Goal: Task Accomplishment & Management: Use online tool/utility

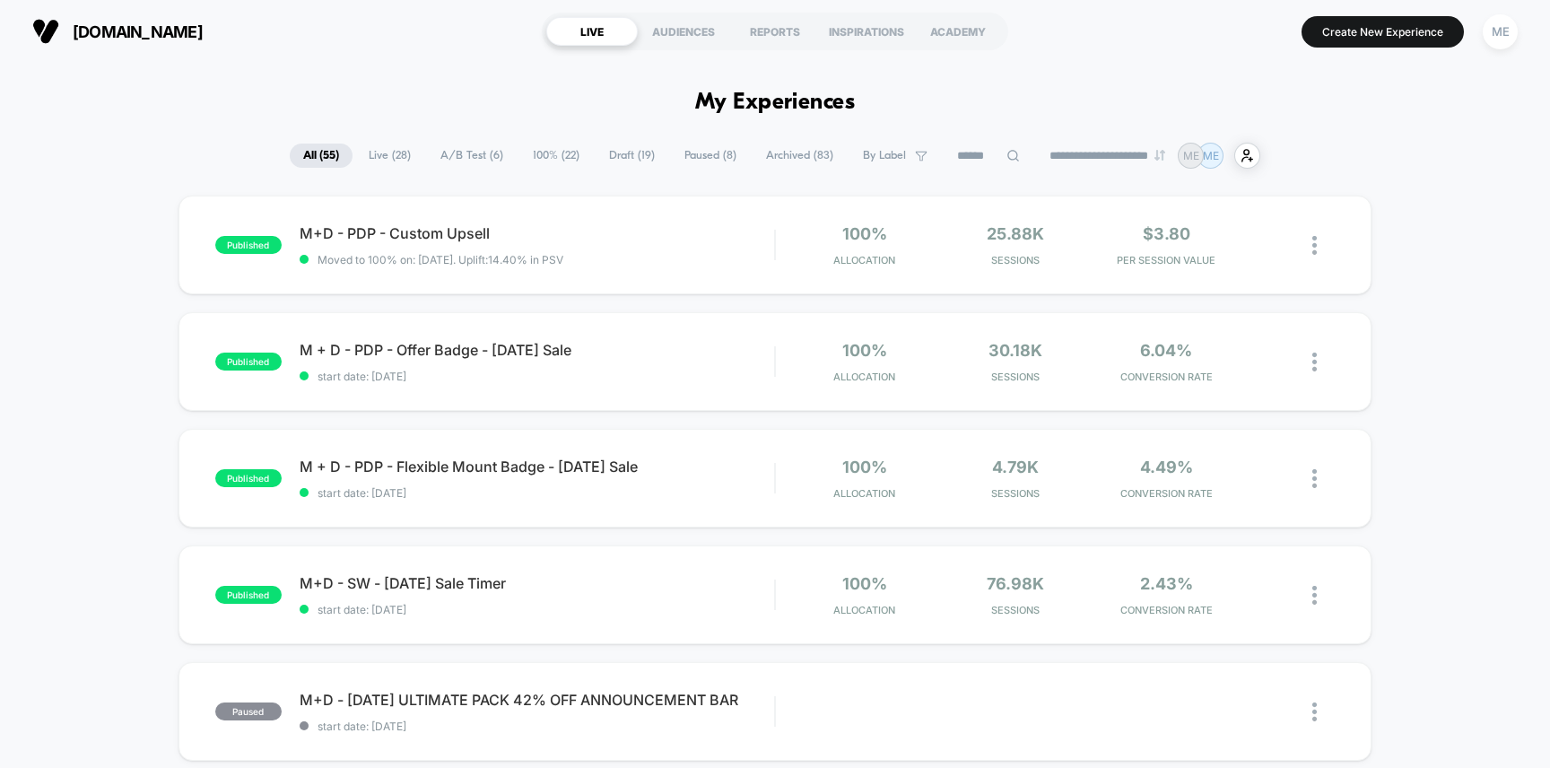
click at [534, 158] on span "100% ( 22 )" at bounding box center [556, 156] width 74 height 24
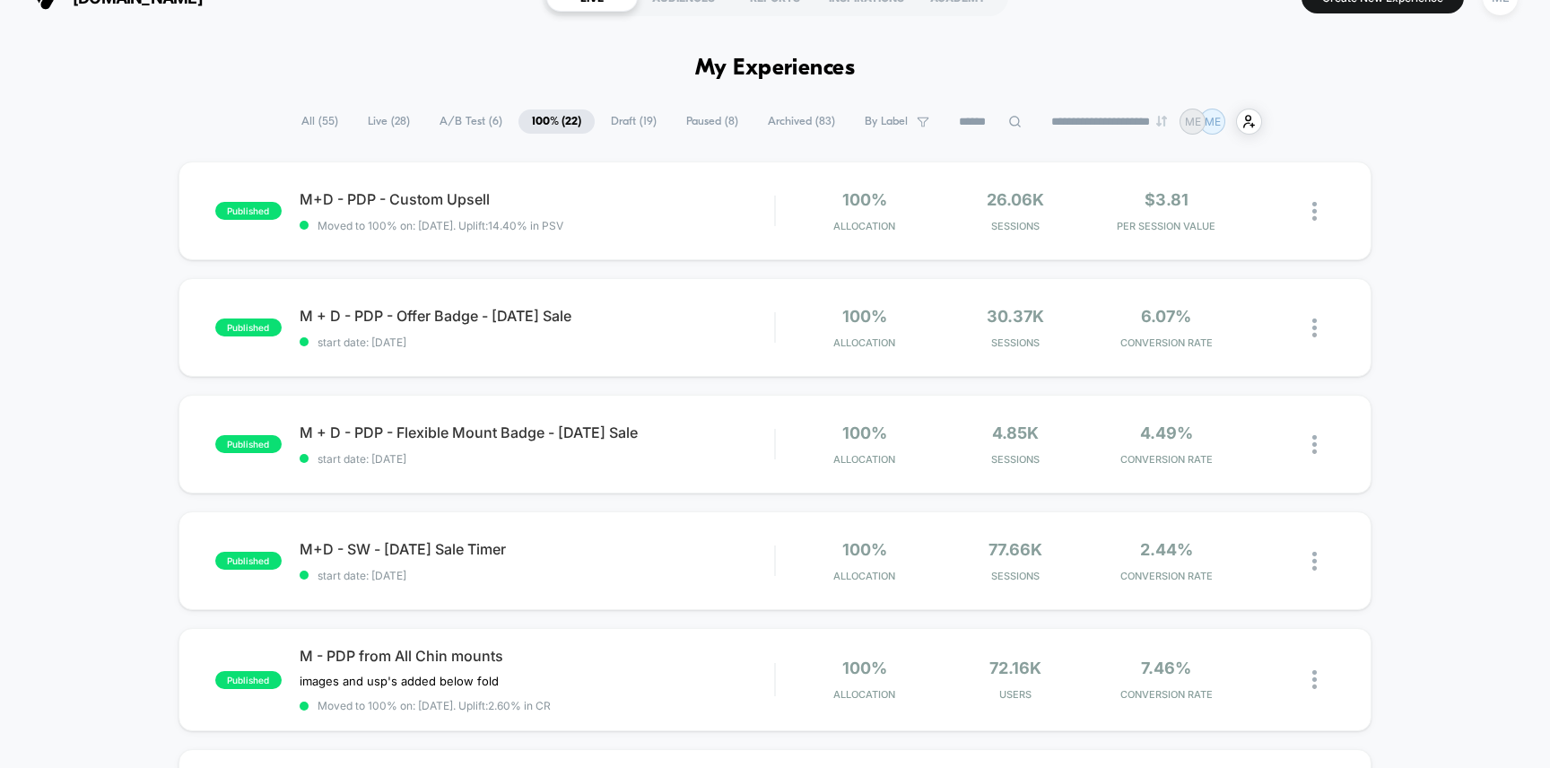
scroll to position [37, 0]
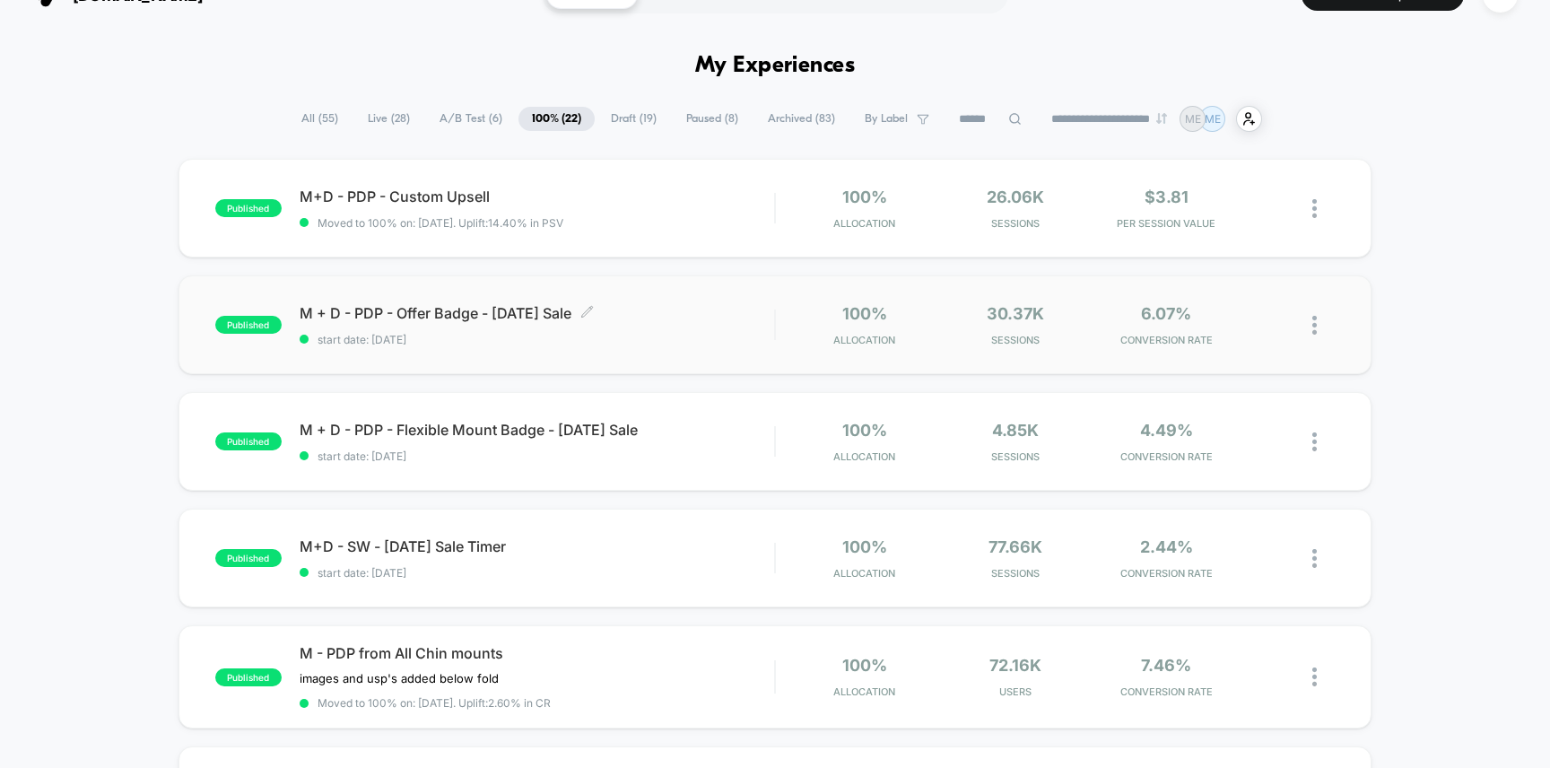
click at [714, 315] on span "M + D - PDP - Offer Badge - Labor Day Sale Click to edit experience details" at bounding box center [537, 313] width 475 height 18
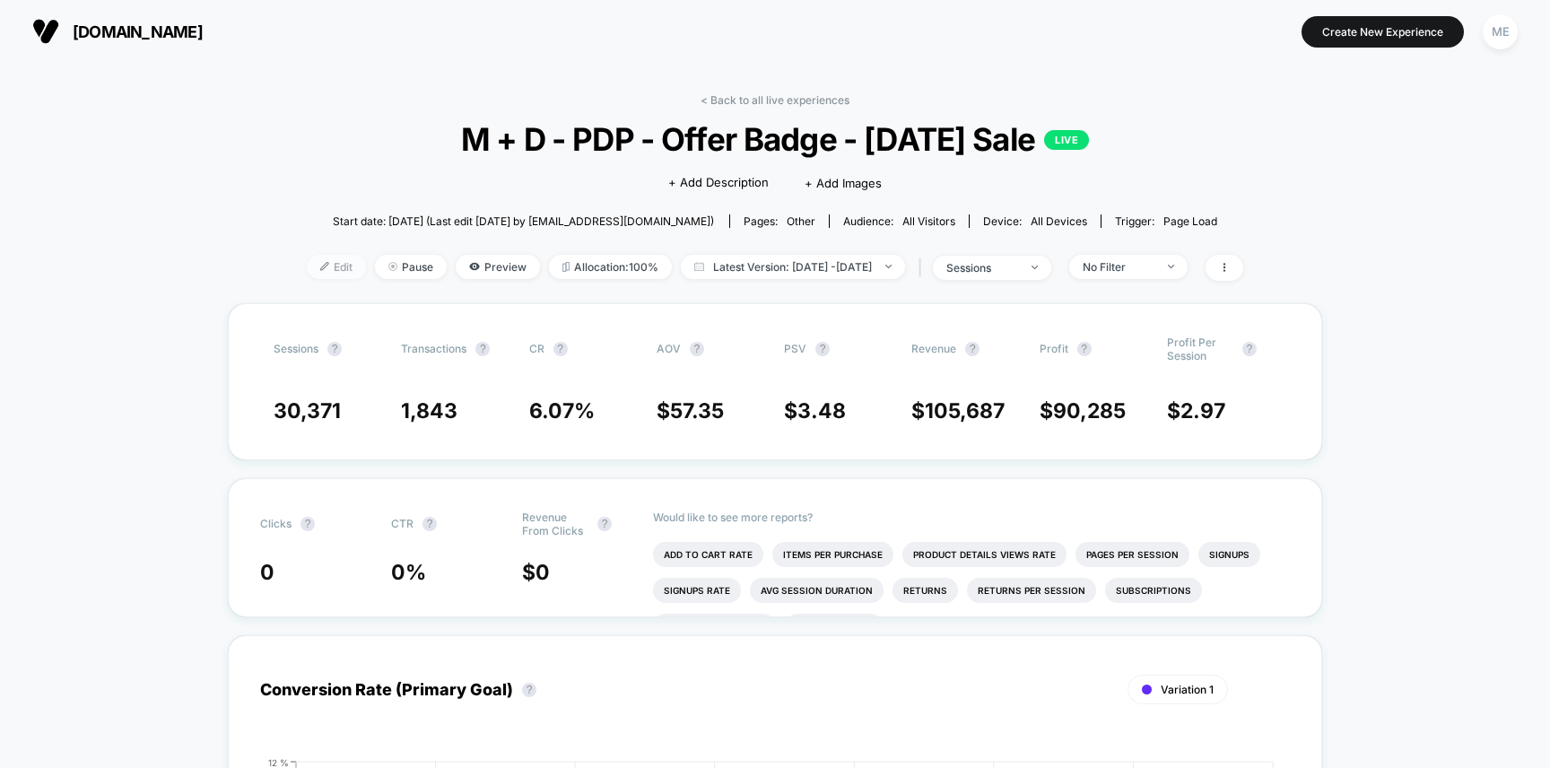
click at [307, 271] on span "Edit" at bounding box center [336, 267] width 59 height 24
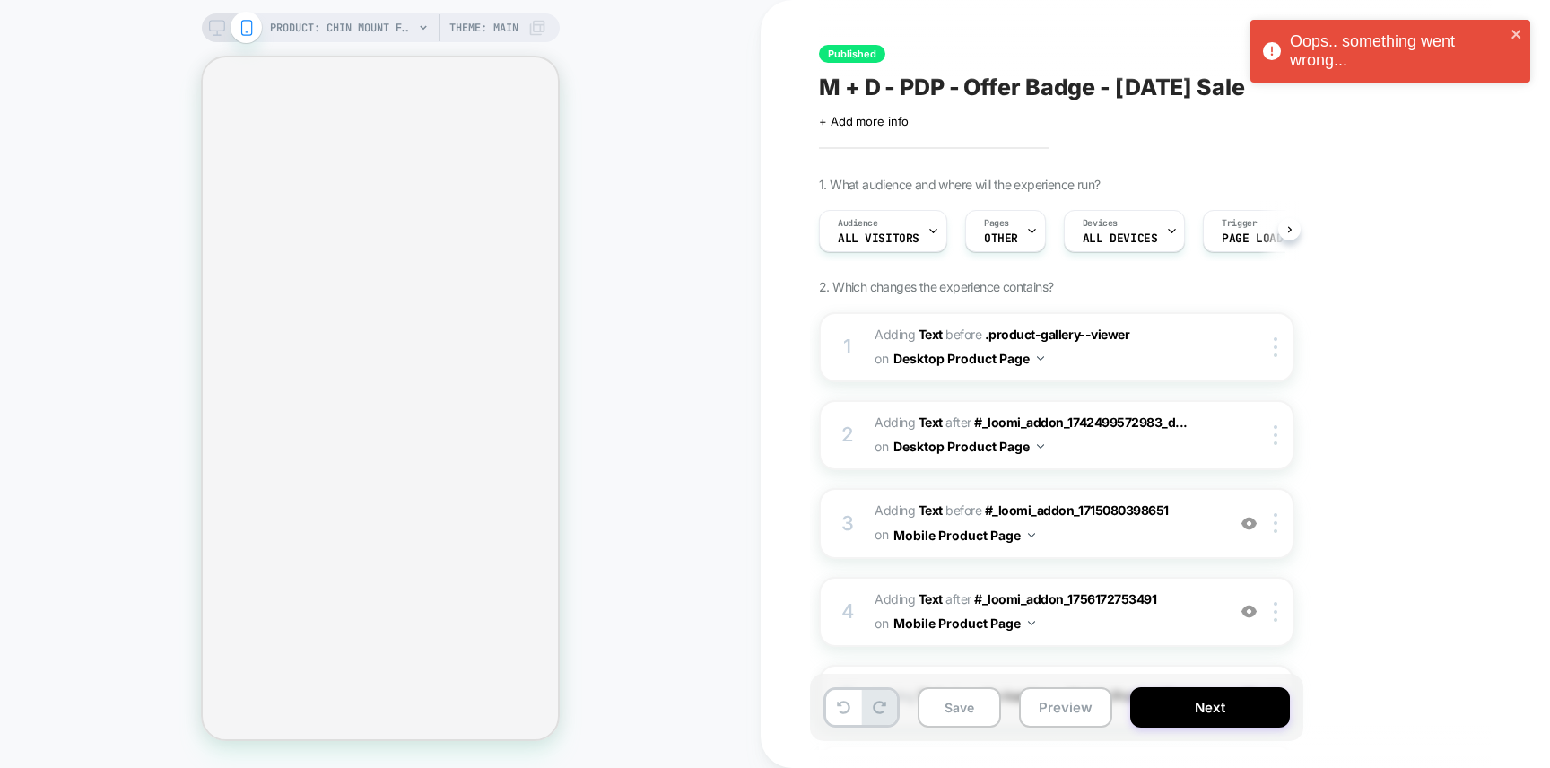
scroll to position [0, 2]
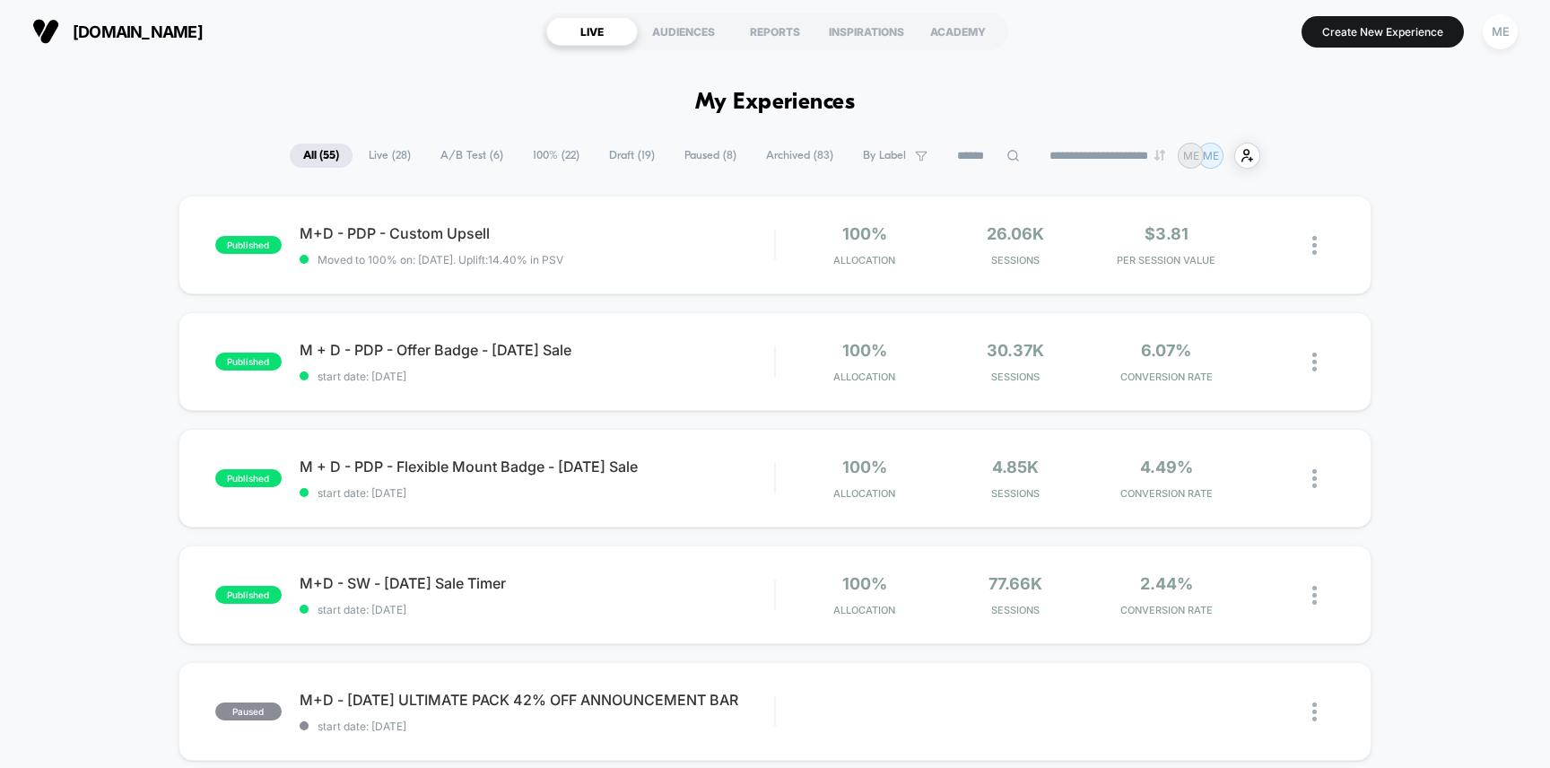
click at [538, 154] on span "100% ( 22 )" at bounding box center [556, 156] width 74 height 24
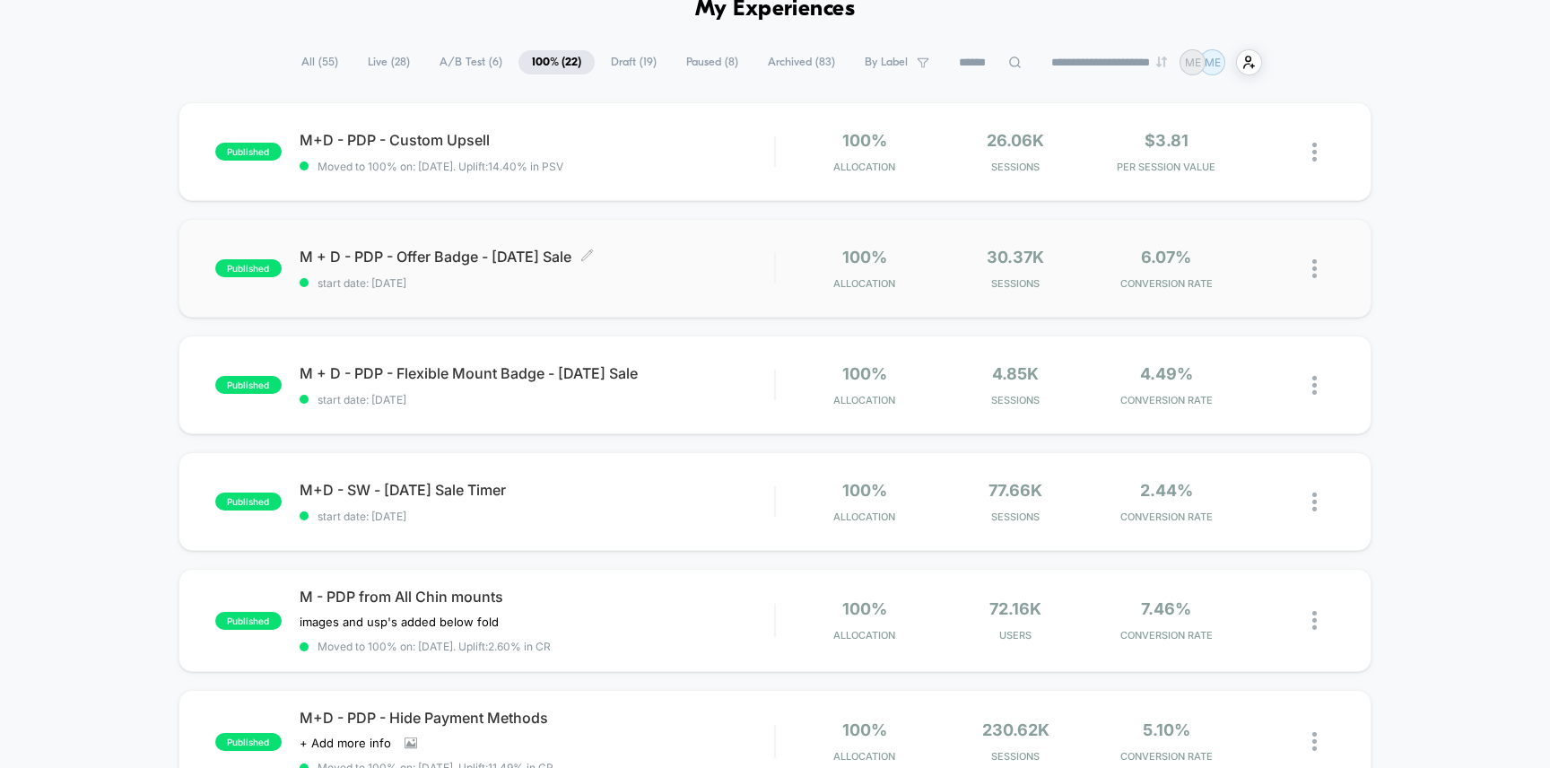
scroll to position [67, 0]
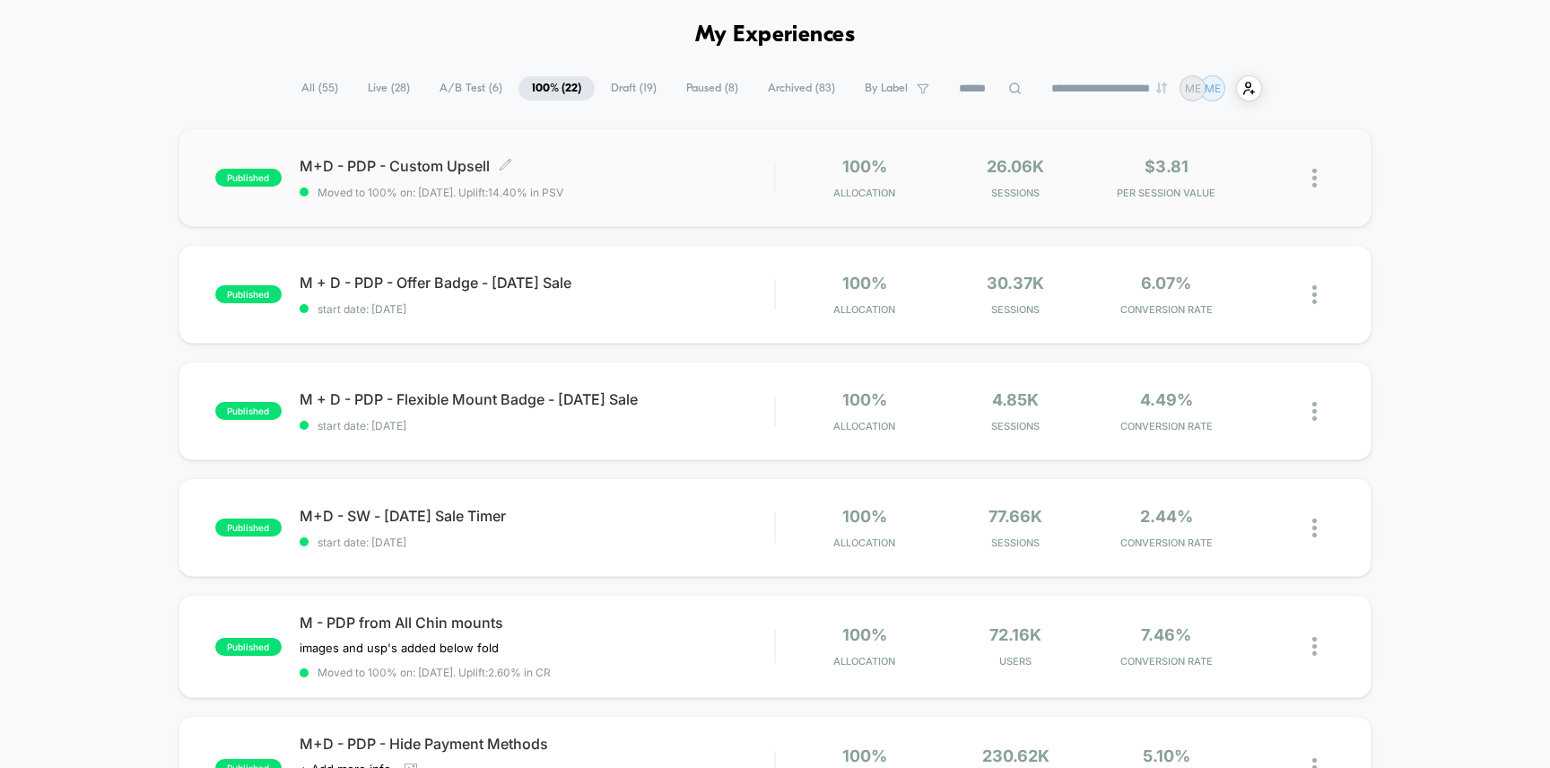
click at [720, 171] on span "M+D - PDP - Custom Upsell Click to edit experience details" at bounding box center [537, 166] width 475 height 18
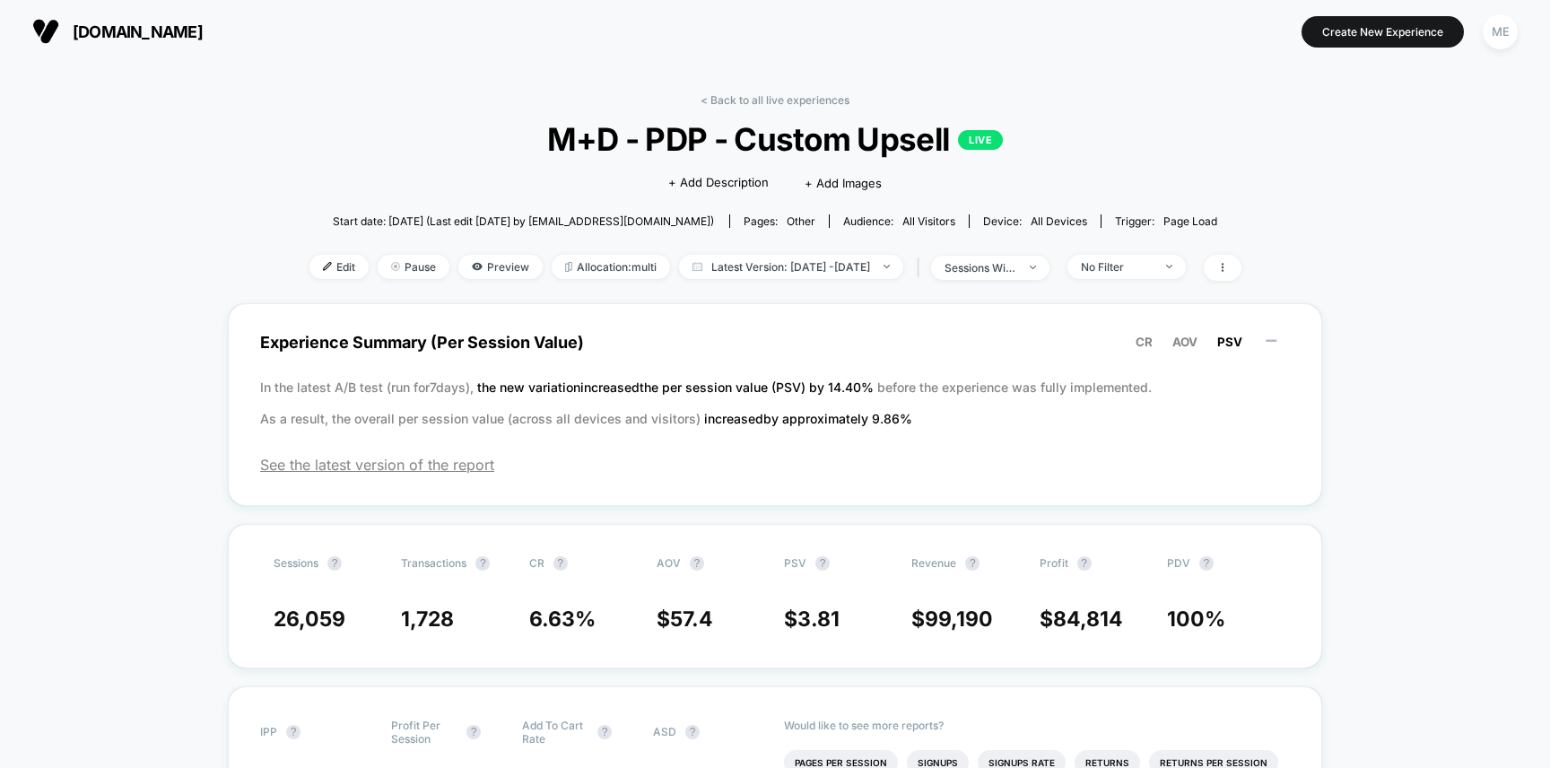
scroll to position [136, 0]
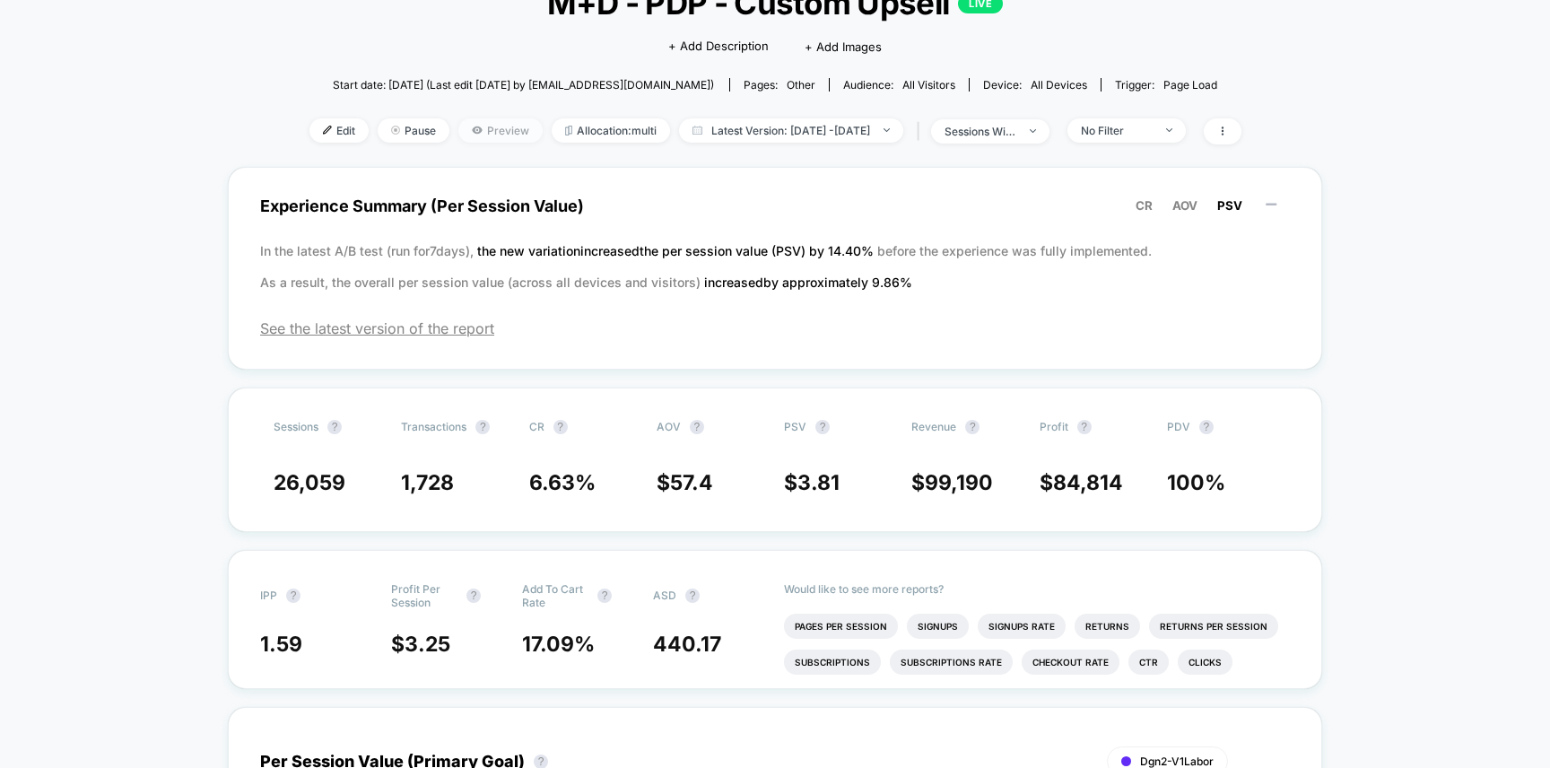
click at [482, 130] on span "Preview" at bounding box center [500, 130] width 84 height 24
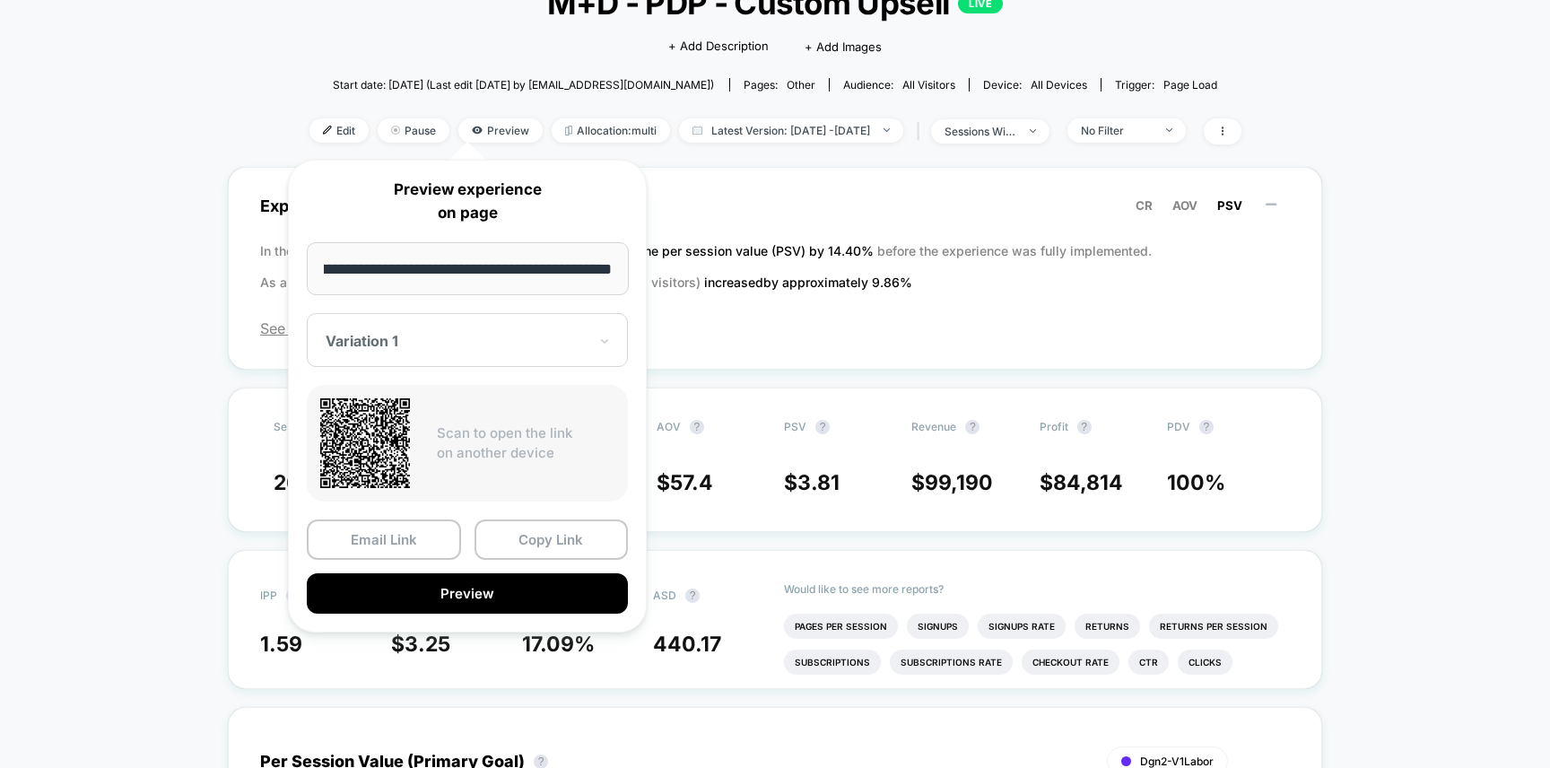
scroll to position [0, 0]
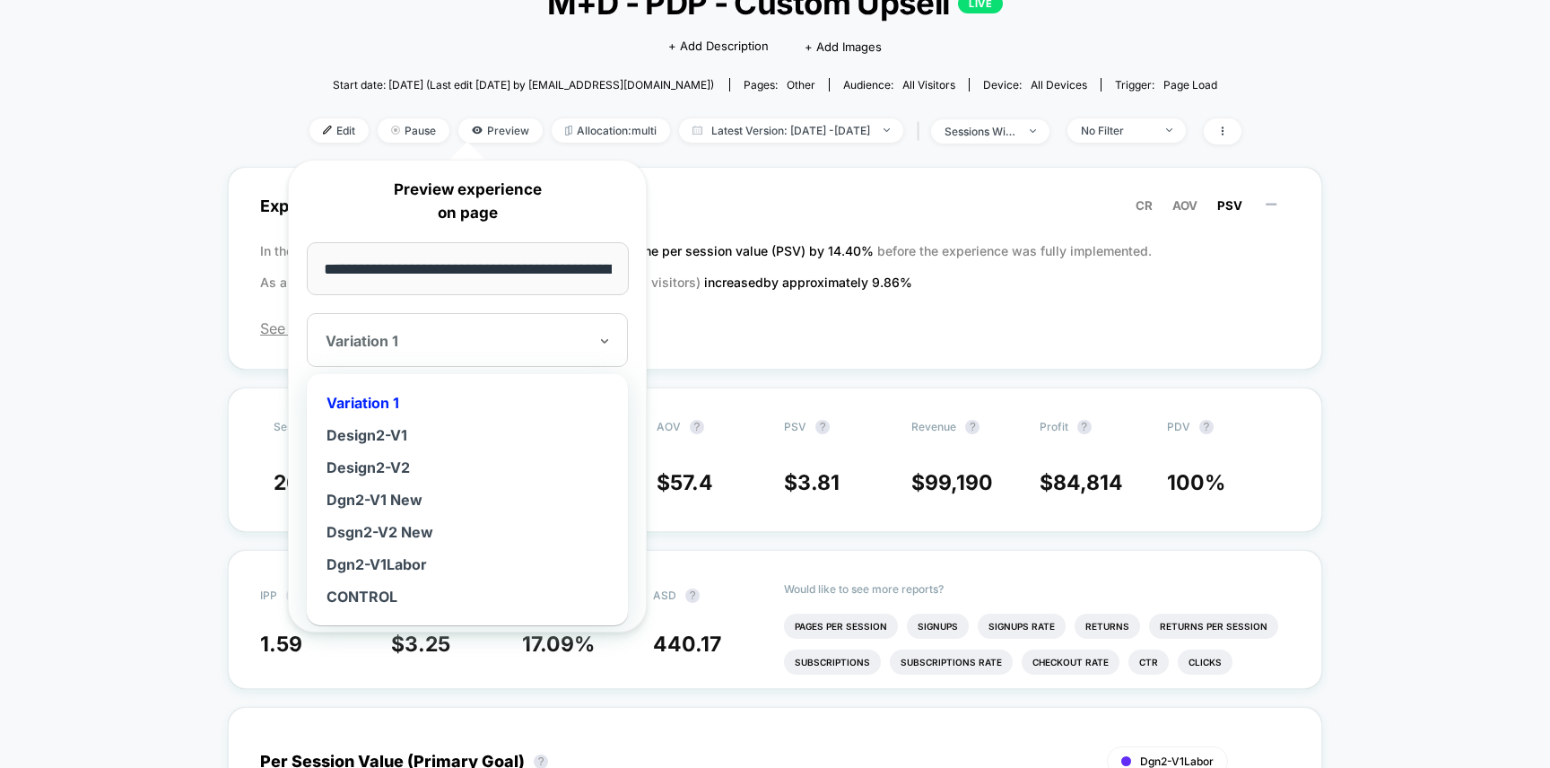
click at [445, 344] on div at bounding box center [457, 341] width 262 height 18
click at [881, 335] on span "See the latest version of the report" at bounding box center [775, 328] width 1030 height 18
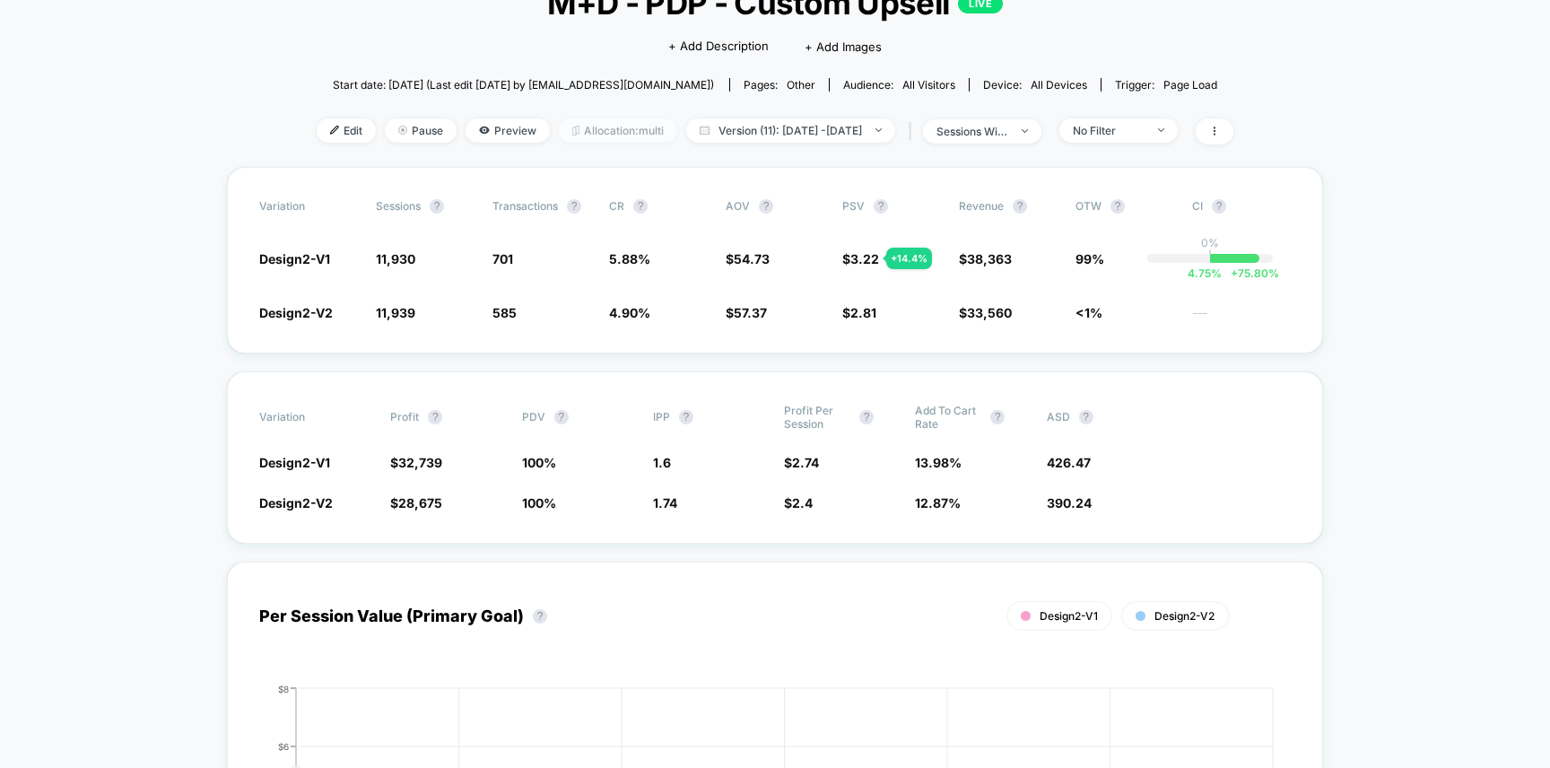
click at [564, 132] on span "Allocation: multi" at bounding box center [618, 130] width 118 height 24
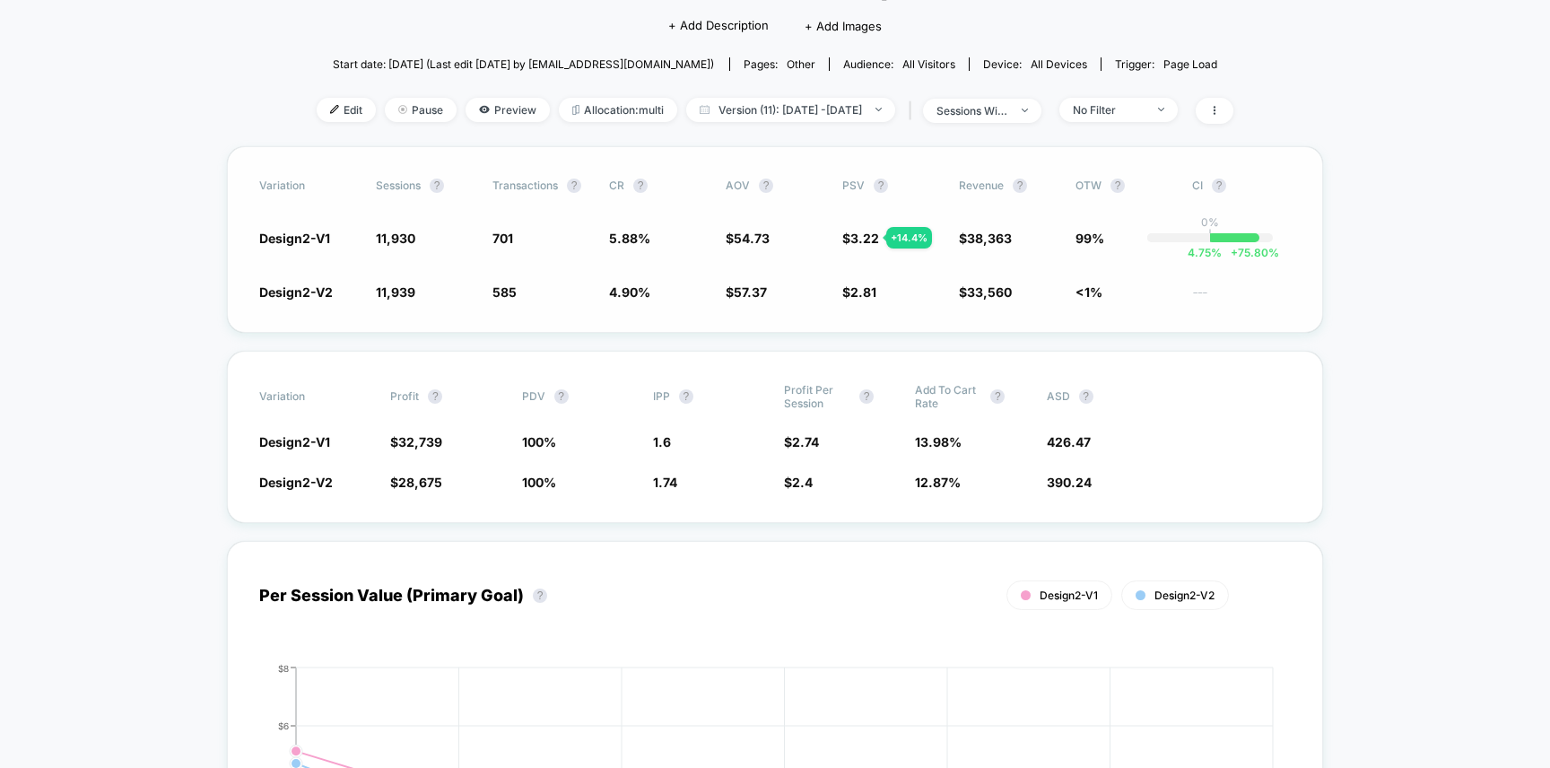
scroll to position [143, 0]
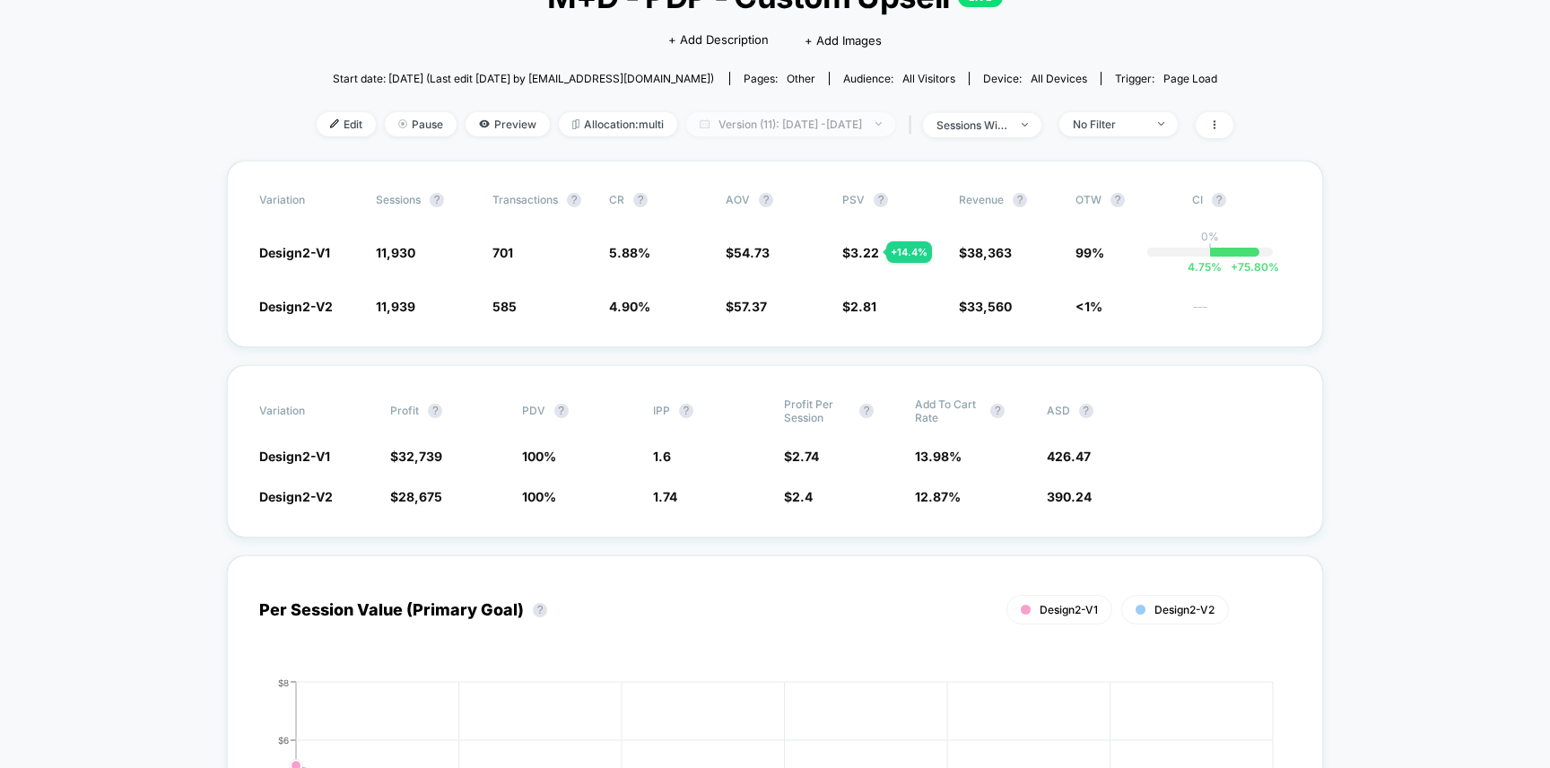
click at [769, 126] on span "Version (11): [DATE] - [DATE]" at bounding box center [790, 124] width 209 height 24
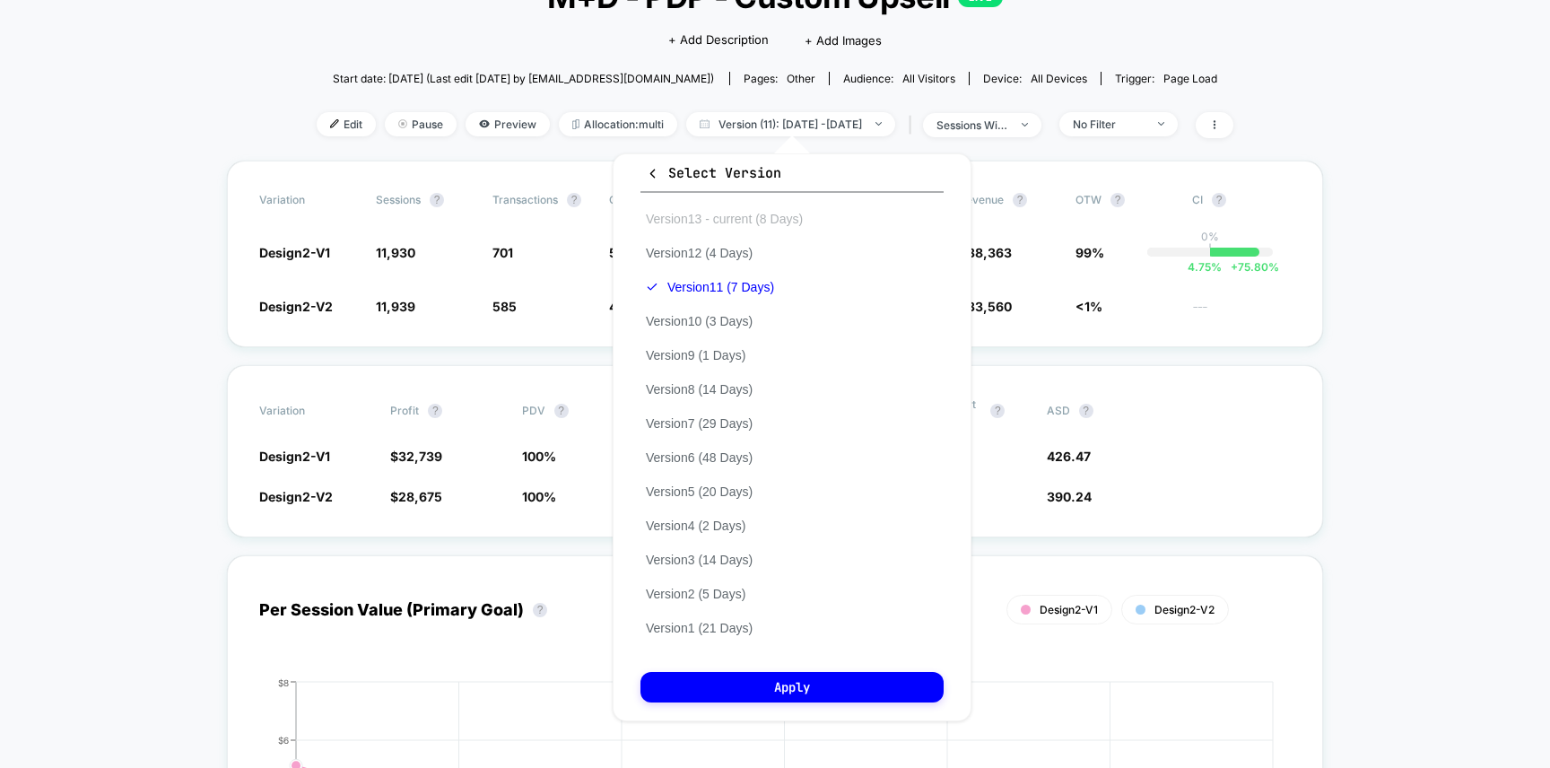
click at [731, 222] on button "Version 13 - current (8 Days)" at bounding box center [725, 219] width 168 height 16
click at [772, 685] on button "Apply" at bounding box center [792, 687] width 303 height 31
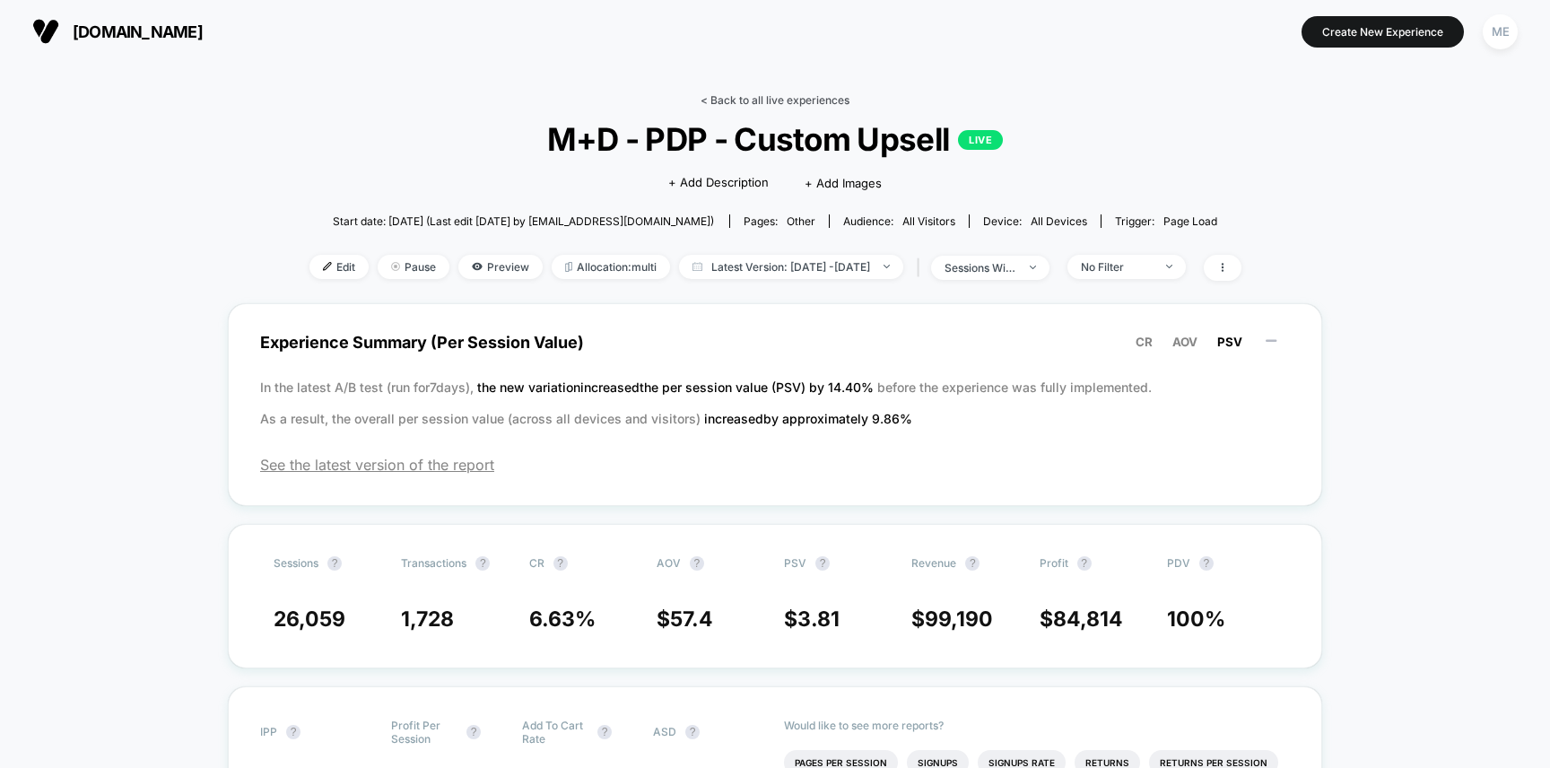
click at [744, 94] on link "< Back to all live experiences" at bounding box center [775, 99] width 149 height 13
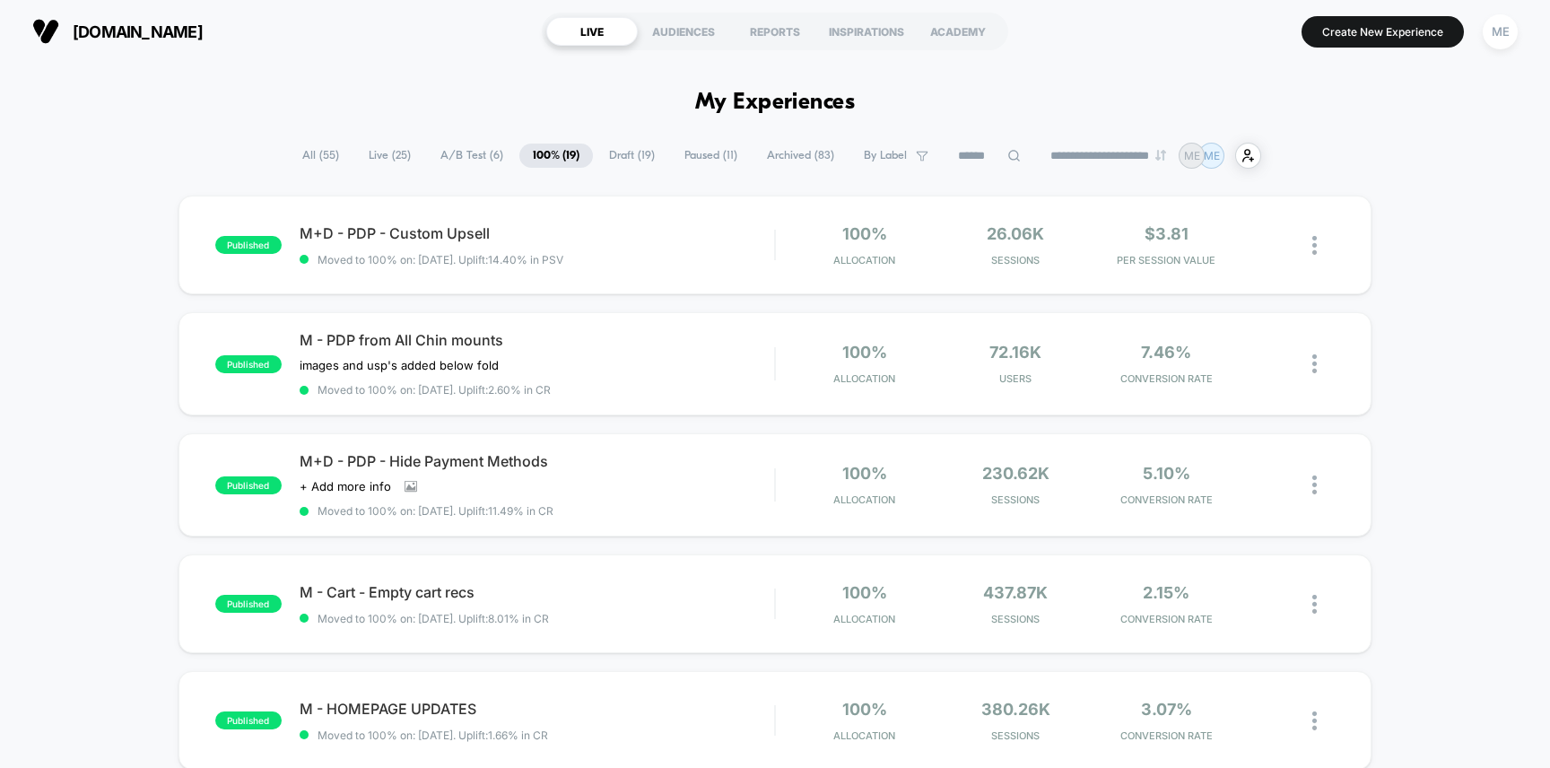
click at [778, 158] on span "Archived ( 83 )" at bounding box center [801, 156] width 94 height 24
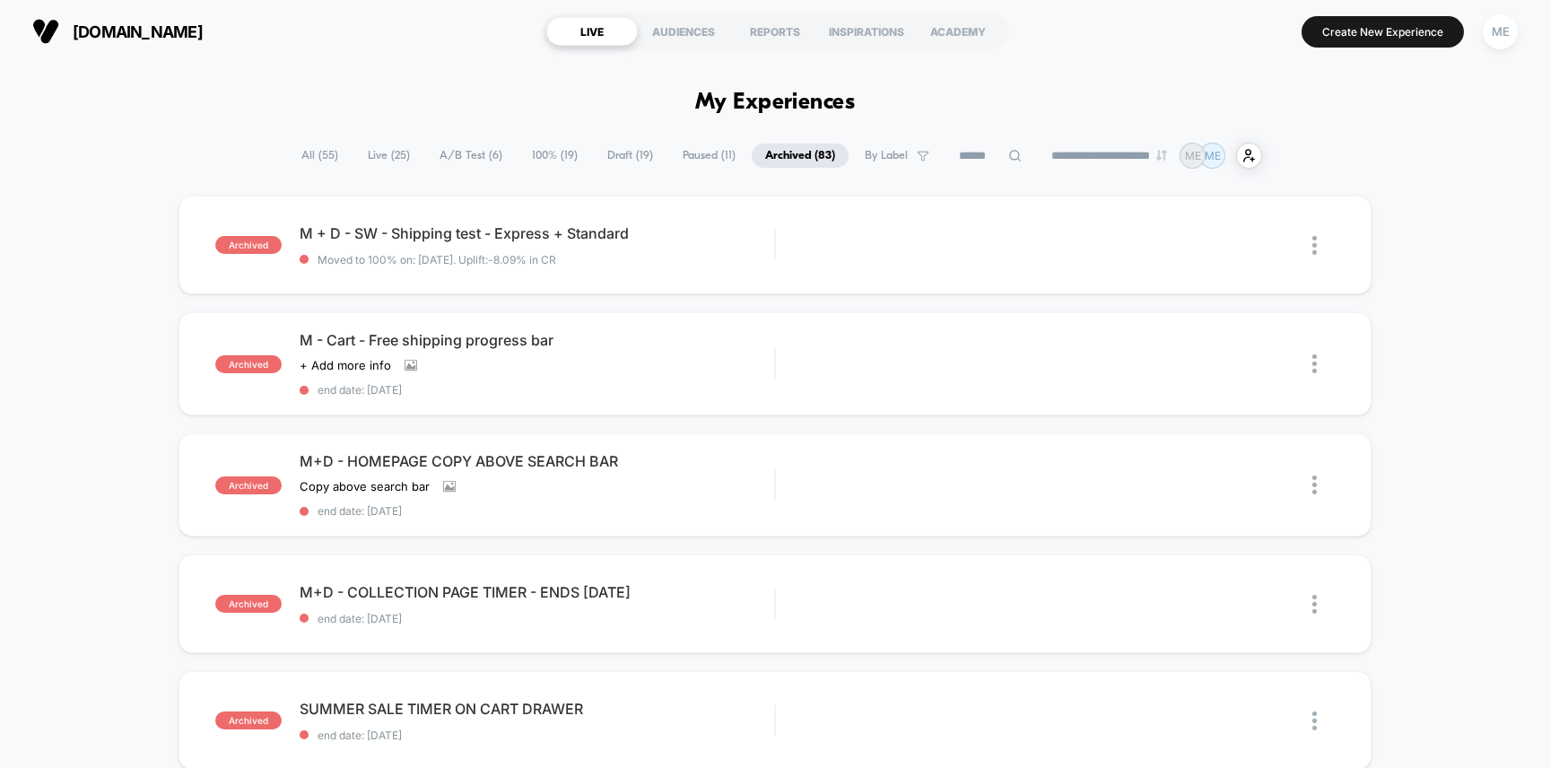
click at [714, 156] on span "Paused ( 11 )" at bounding box center [709, 156] width 80 height 24
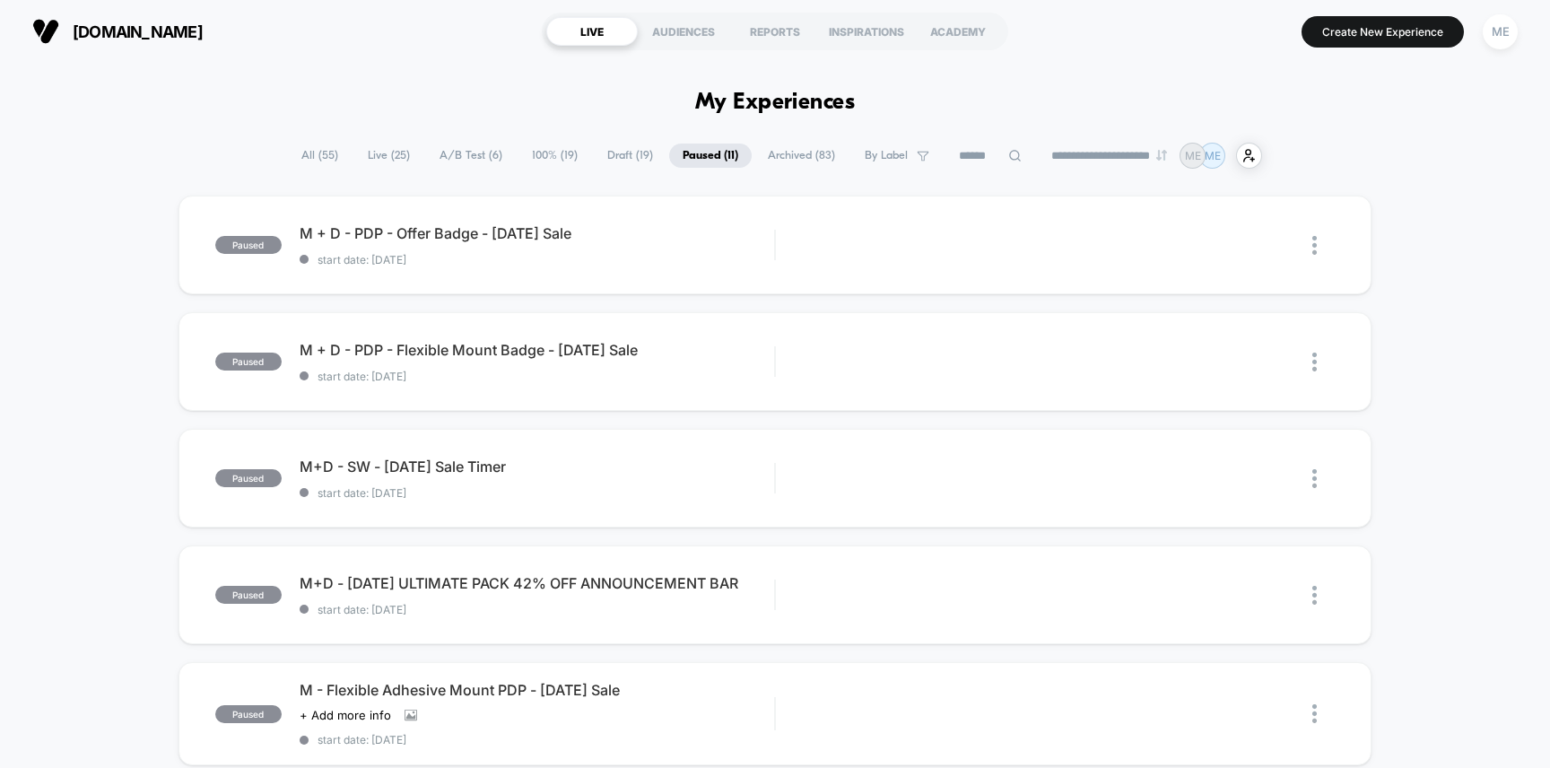
click at [528, 156] on span "100% ( 19 )" at bounding box center [555, 156] width 73 height 24
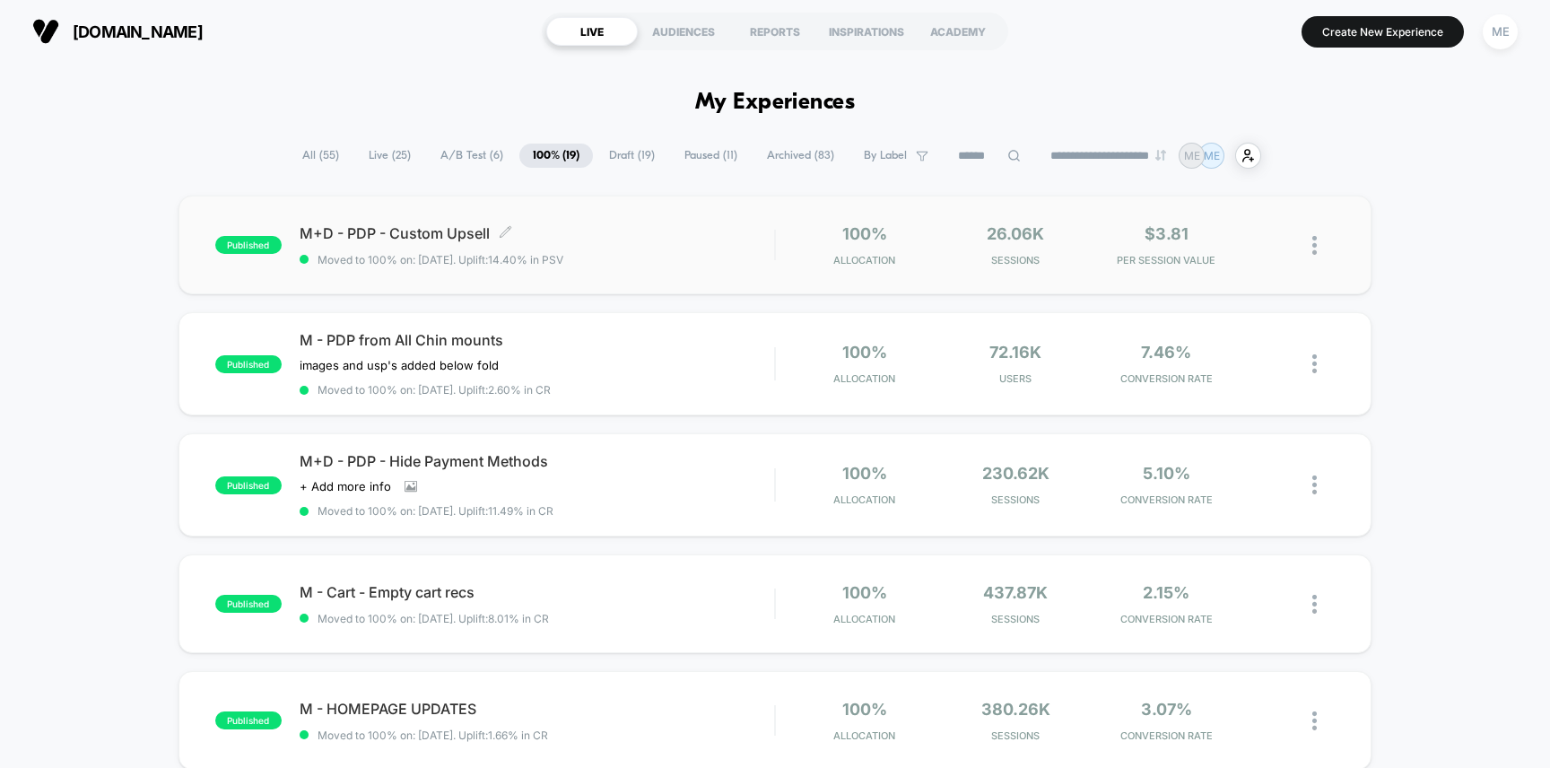
click at [764, 262] on span "Moved to 100% on: [DATE] . Uplift: 14.40% in PSV" at bounding box center [537, 259] width 475 height 13
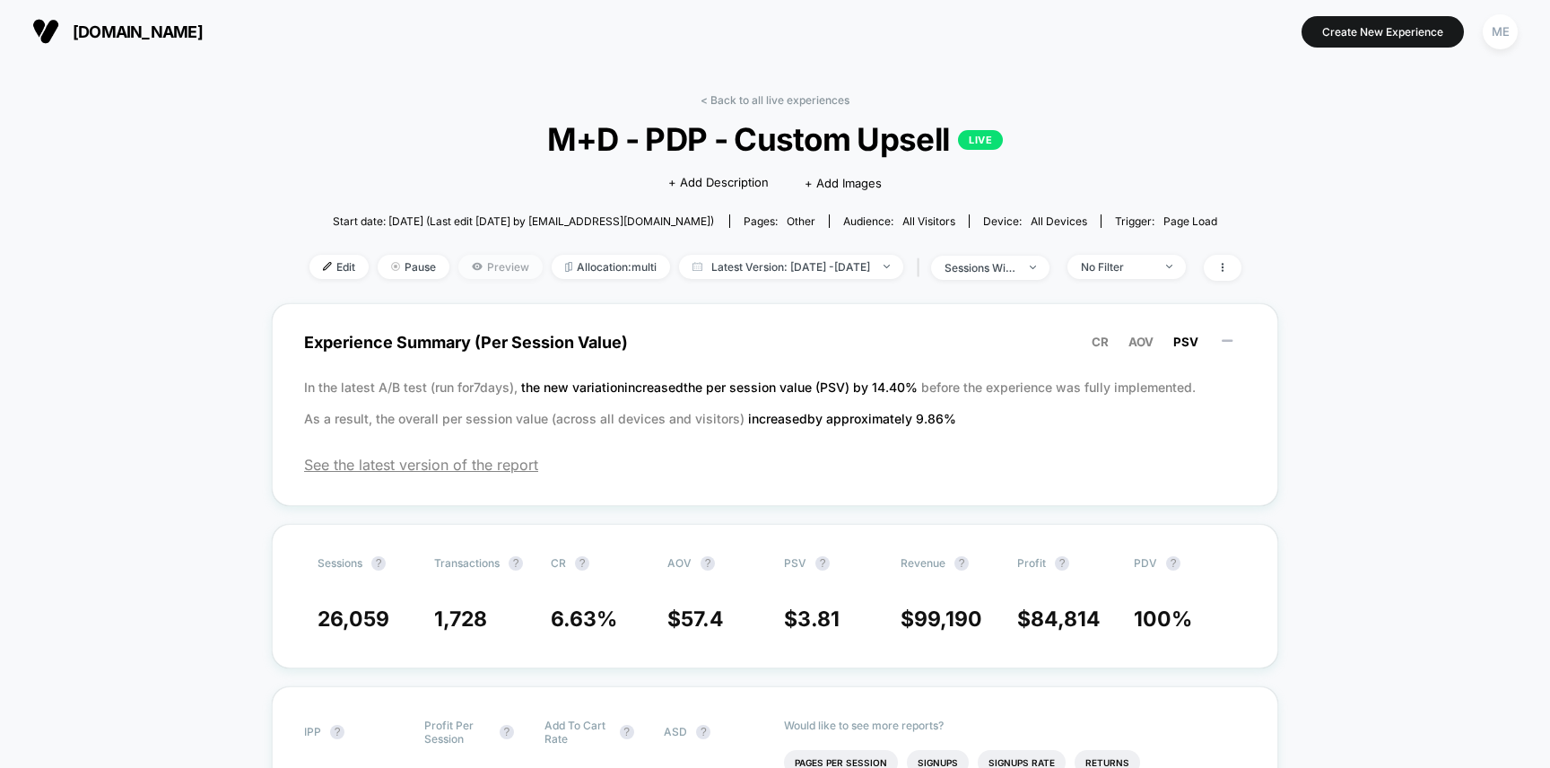
click at [487, 266] on span "Preview" at bounding box center [500, 267] width 84 height 24
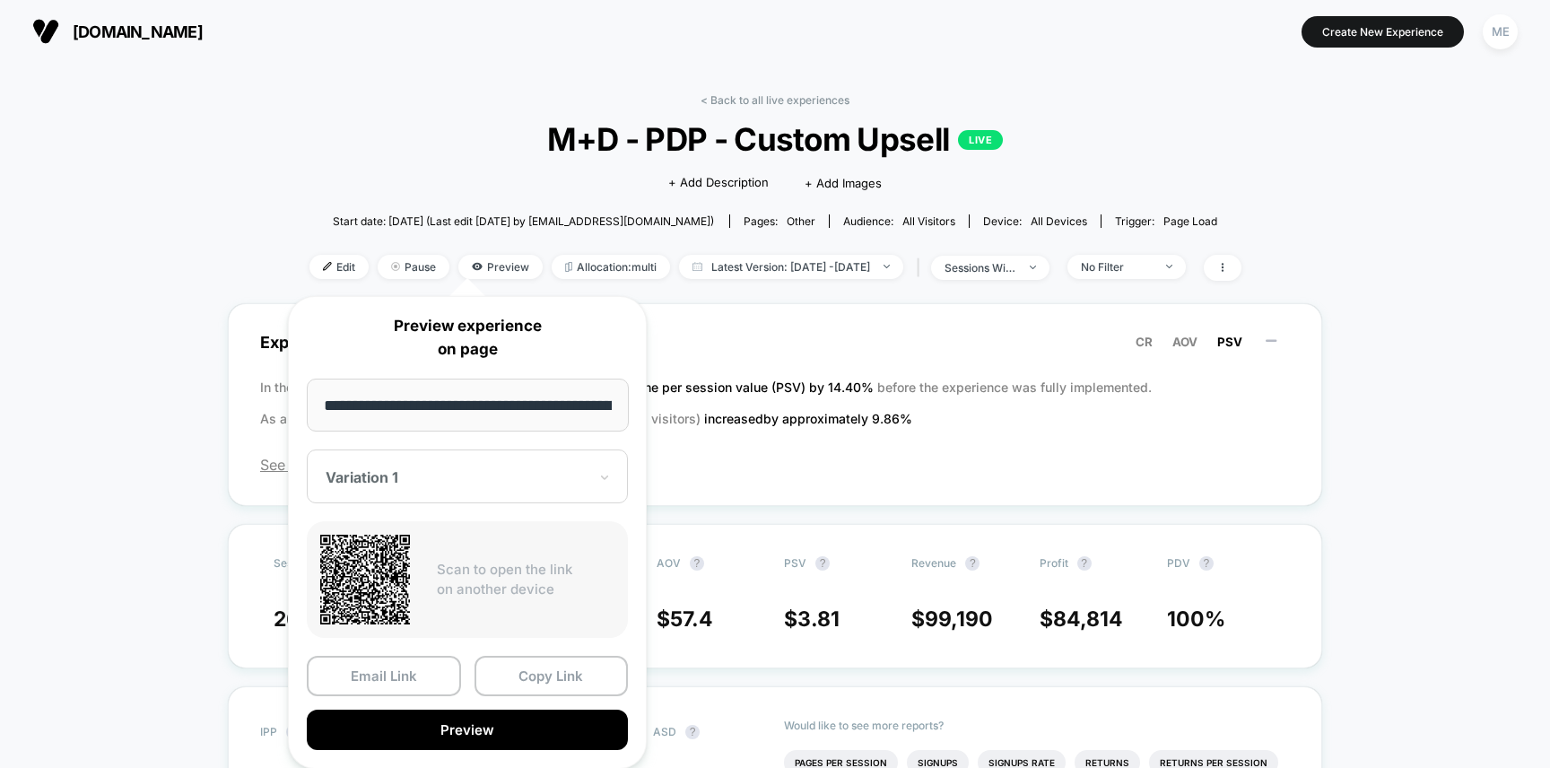
click at [464, 475] on div at bounding box center [457, 477] width 262 height 18
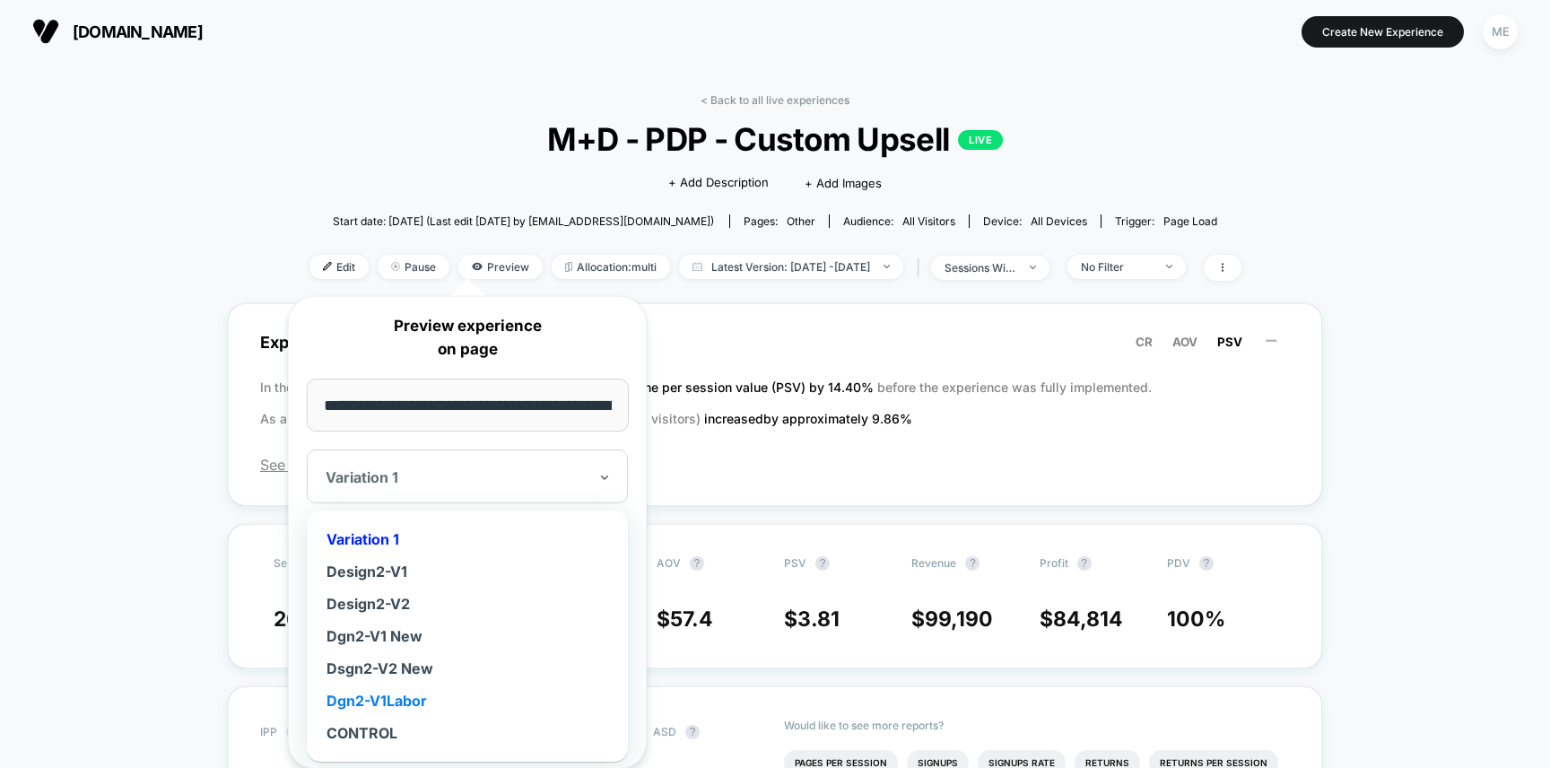
click at [399, 702] on div "Dgn2-V1Labor" at bounding box center [467, 701] width 303 height 32
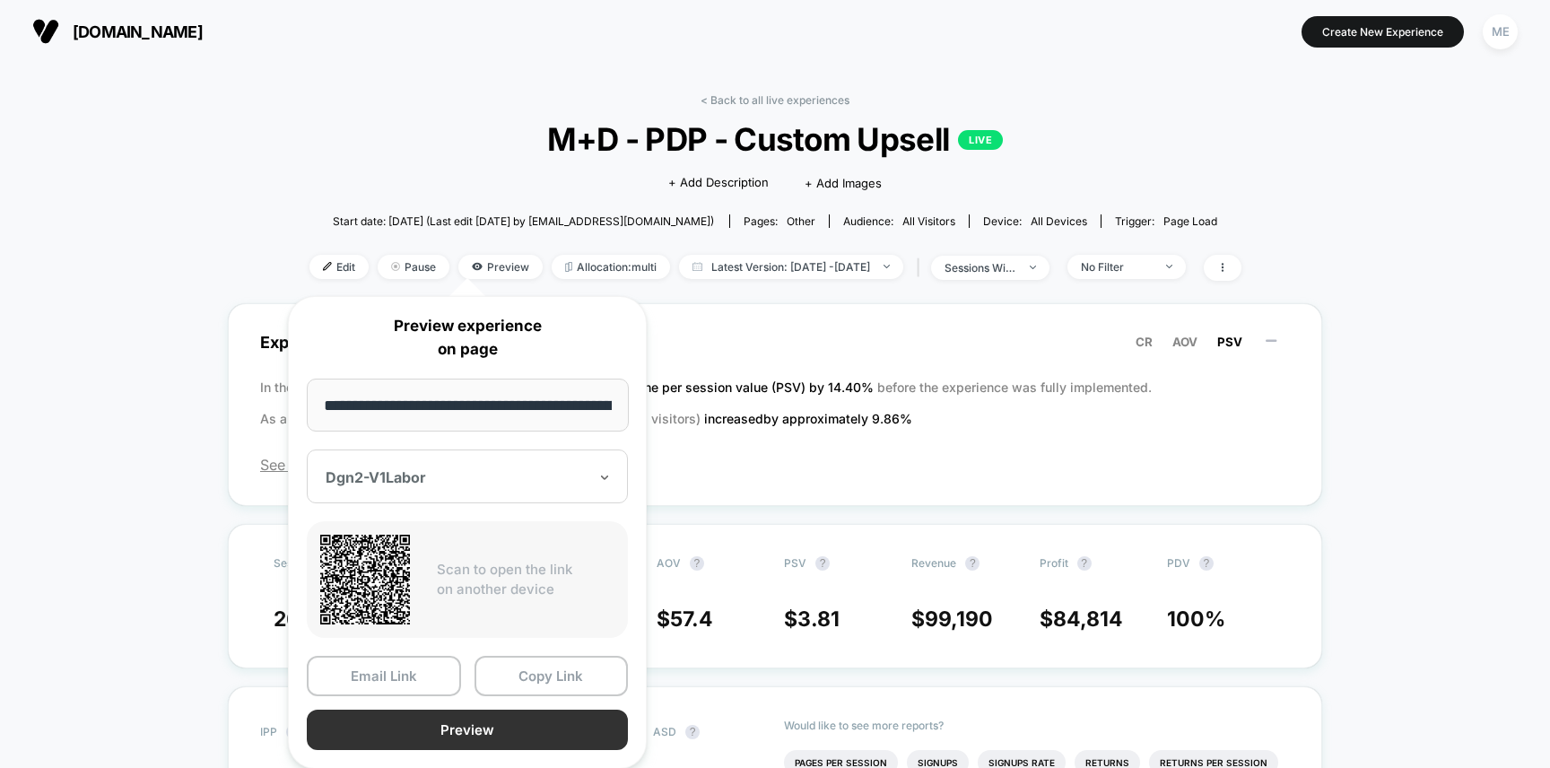
click at [461, 732] on button "Preview" at bounding box center [467, 730] width 321 height 40
